Goal: Find specific page/section: Find specific page/section

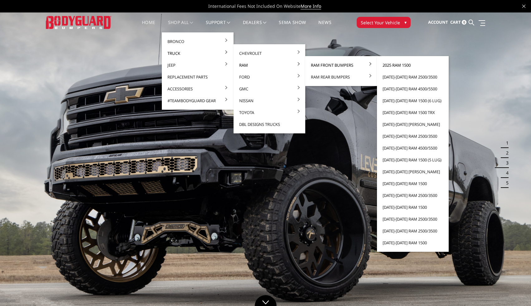
click at [391, 64] on link "2025 Ram 1500" at bounding box center [412, 65] width 67 height 12
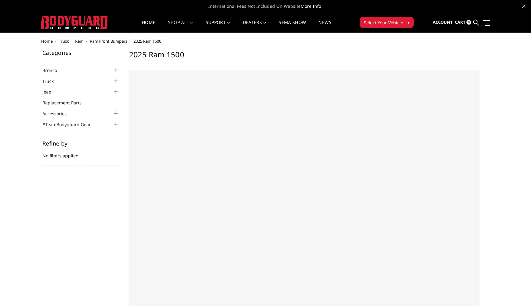
select select "US"
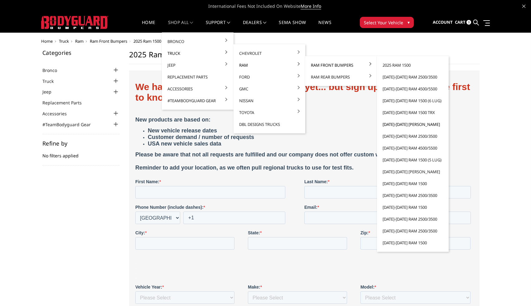
click at [402, 125] on link "[DATE]-[DATE] [PERSON_NAME]" at bounding box center [412, 124] width 67 height 12
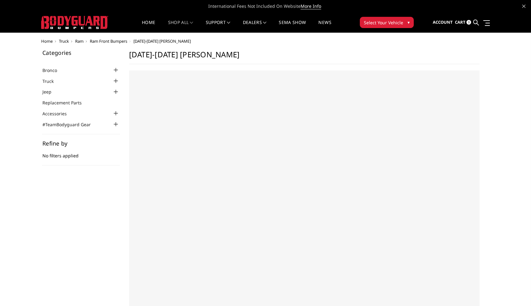
select select "US"
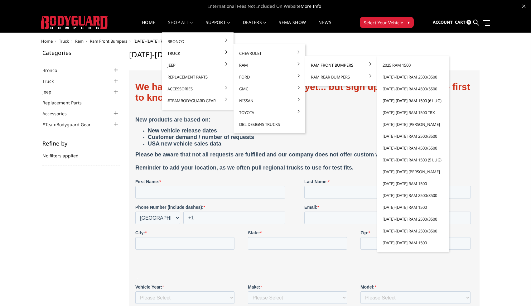
click at [405, 100] on link "[DATE]-[DATE] Ram 1500 (6 lug)" at bounding box center [412, 101] width 67 height 12
